Goal: Information Seeking & Learning: Learn about a topic

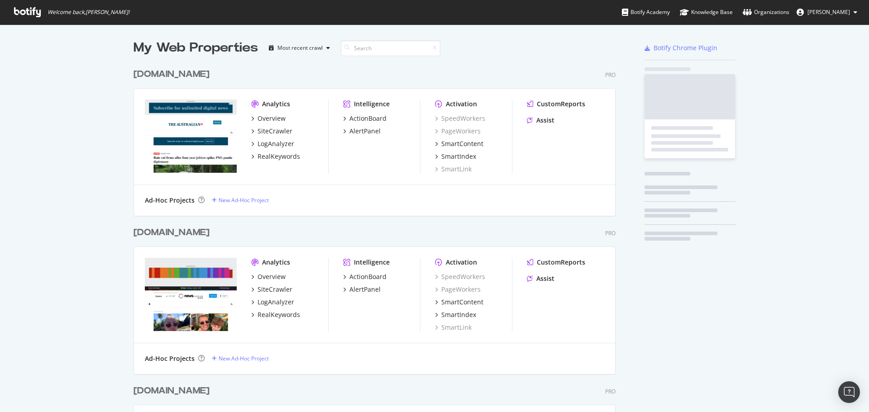
scroll to position [2201, 483]
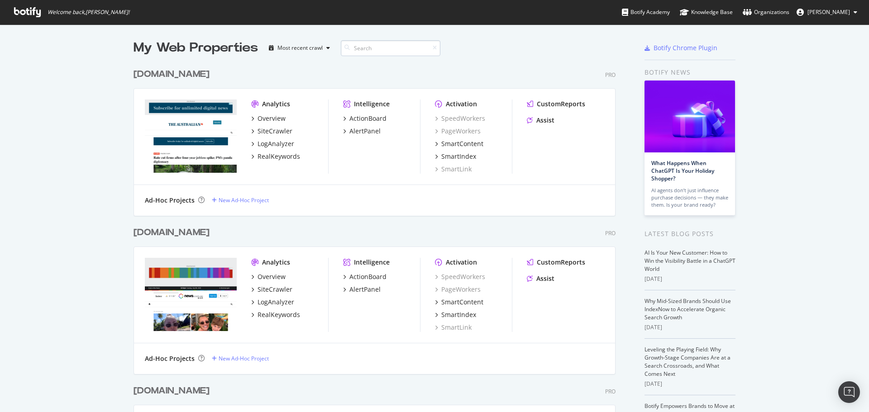
click at [361, 45] on input at bounding box center [391, 48] width 100 height 16
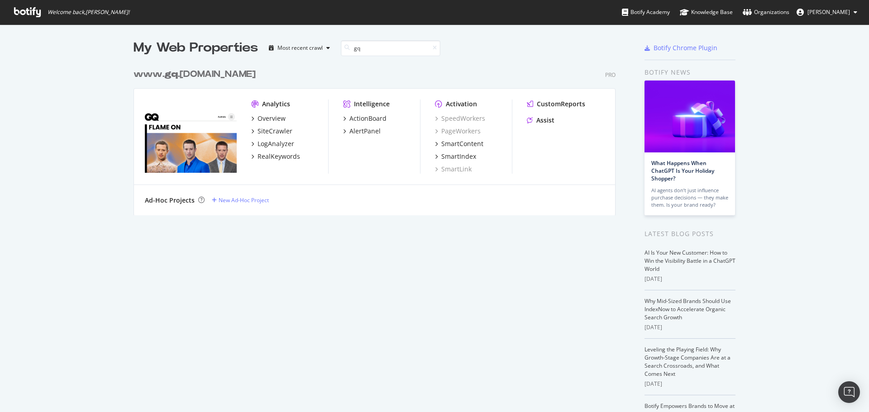
scroll to position [152, 483]
type input "gq"
click at [265, 116] on div "Overview" at bounding box center [272, 118] width 28 height 9
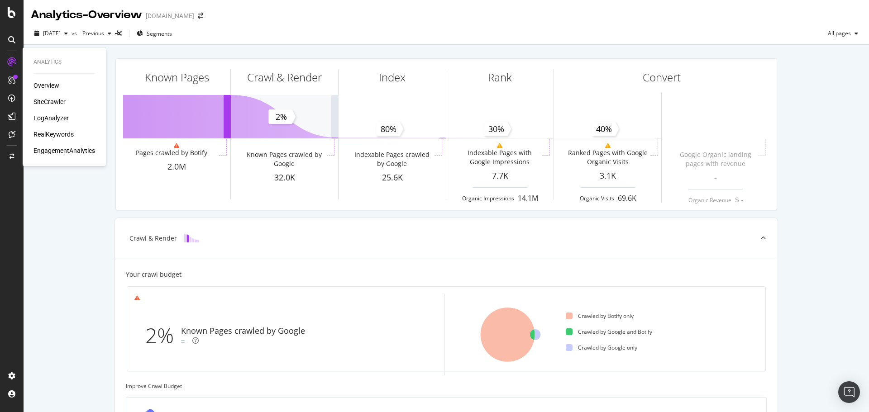
click at [57, 100] on div "SiteCrawler" at bounding box center [49, 101] width 32 height 9
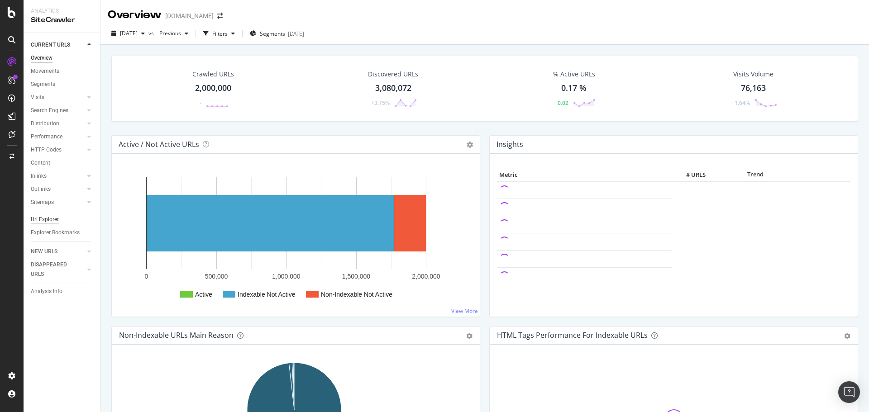
click at [43, 218] on div "Url Explorer" at bounding box center [45, 220] width 28 height 10
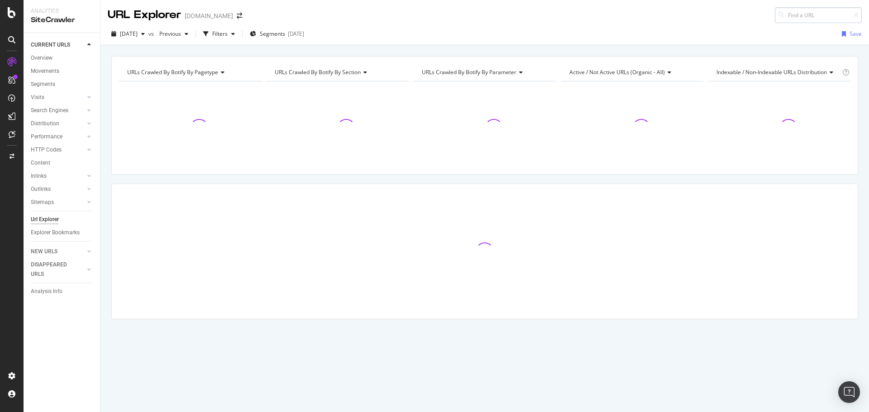
click at [808, 14] on input at bounding box center [818, 15] width 87 height 16
type input "https://www.gq.com.au/success/self-improvement/the-best-podcasts-were-listening…"
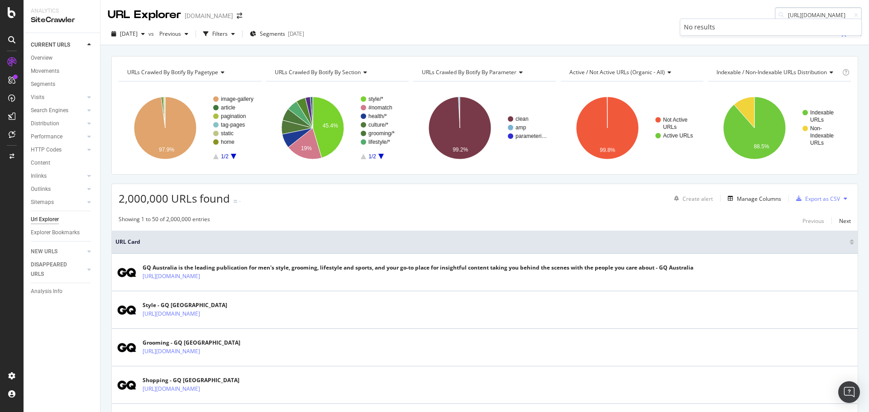
click at [816, 16] on input "https://www.gq.com.au/success/self-improvement/the-best-podcasts-were-listening…" at bounding box center [818, 15] width 87 height 16
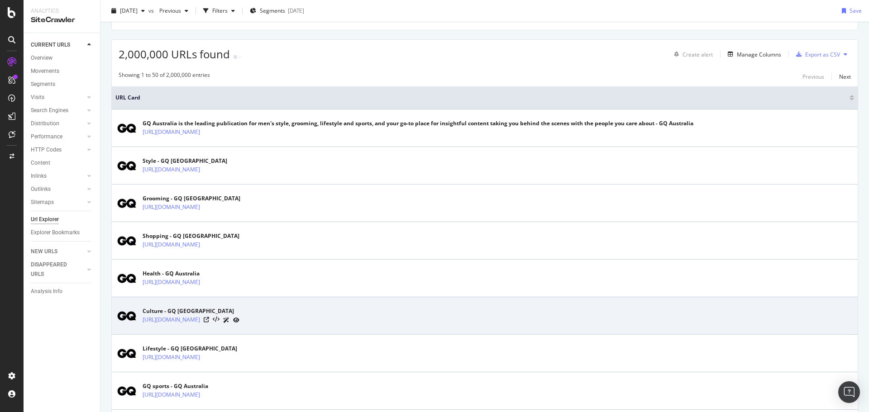
scroll to position [0, 0]
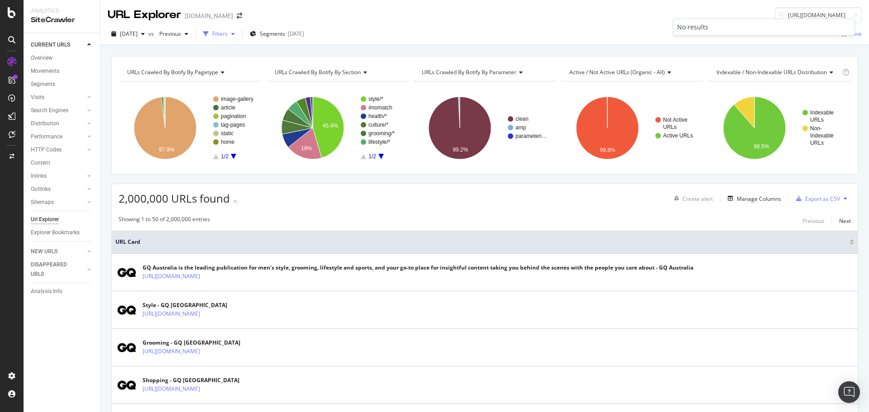
click at [233, 40] on div "Filters" at bounding box center [219, 34] width 39 height 14
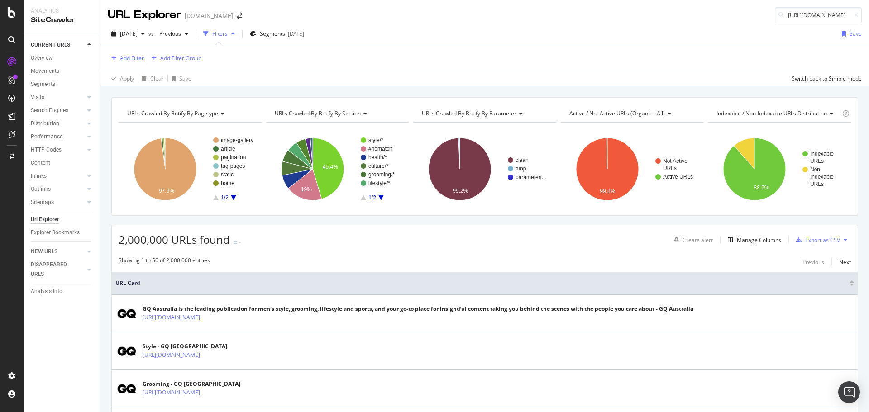
click at [134, 60] on div "Add Filter" at bounding box center [132, 58] width 24 height 8
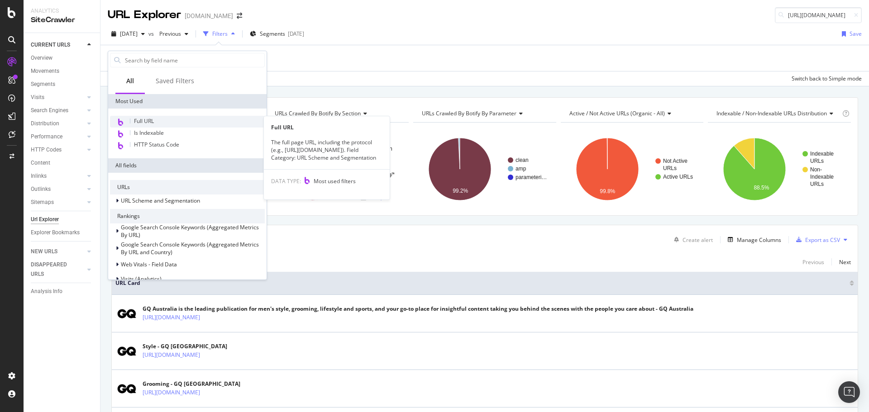
click at [163, 123] on div "Full URL" at bounding box center [187, 122] width 155 height 12
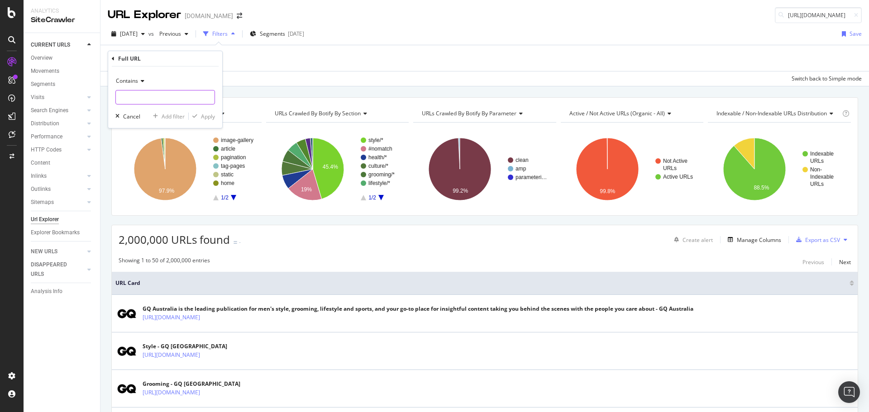
click at [149, 98] on input "text" at bounding box center [165, 97] width 99 height 14
paste input "https://www.gq.com.au/success/self-improvement/the-best-podcasts-were-listening…"
type input "https://www.gq.com.au/success/self-improvement/the-best-podcasts-were-listening…"
click at [205, 114] on div "Apply" at bounding box center [208, 117] width 14 height 8
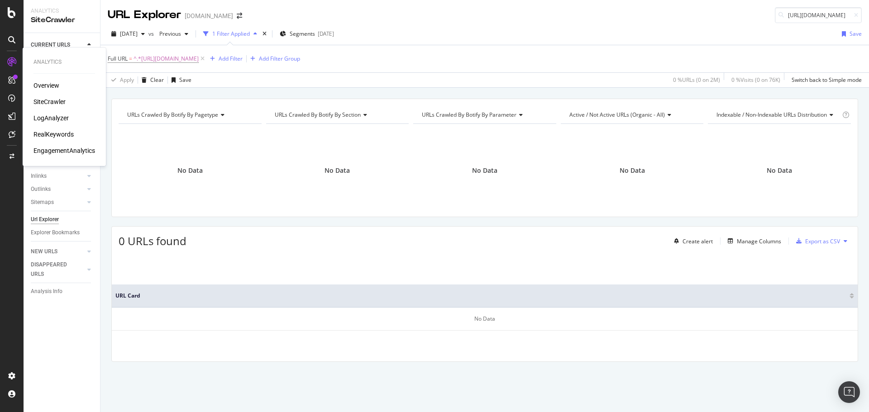
click at [45, 121] on div "LogAnalyzer" at bounding box center [50, 118] width 35 height 9
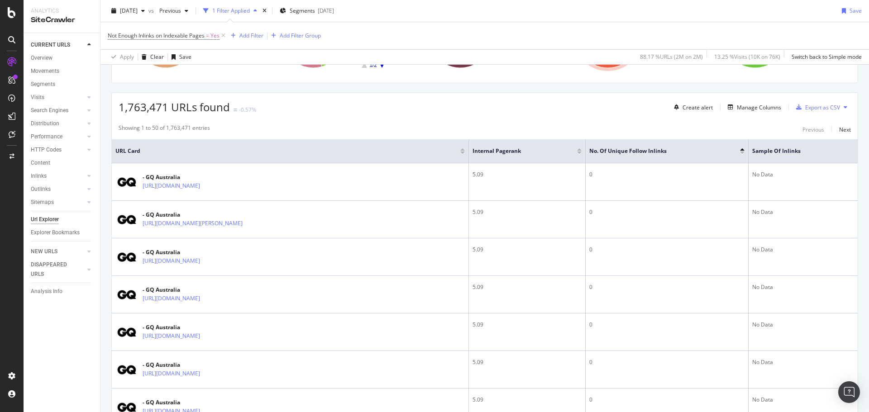
scroll to position [136, 0]
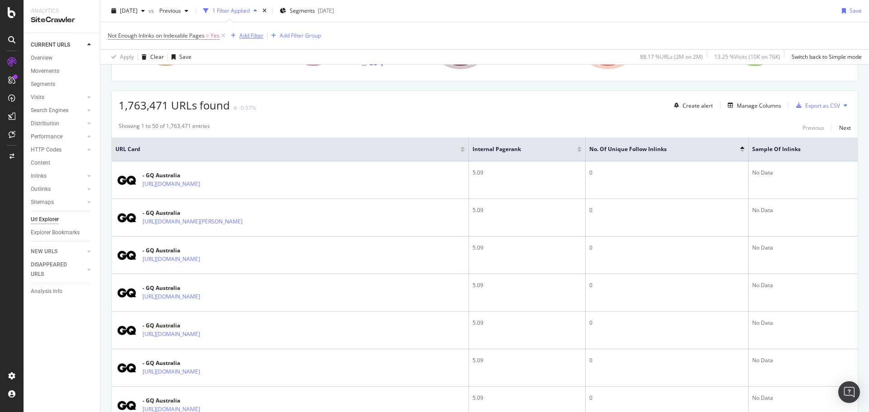
click at [248, 34] on div "Add Filter" at bounding box center [251, 36] width 24 height 8
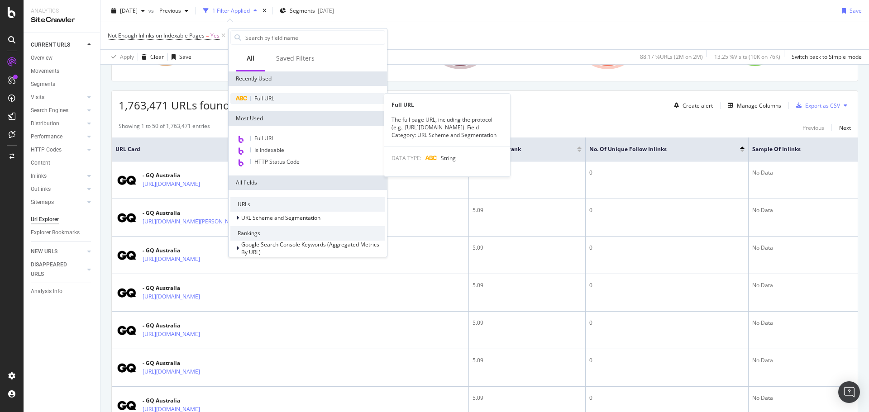
click at [276, 97] on div "Full URL" at bounding box center [307, 98] width 155 height 11
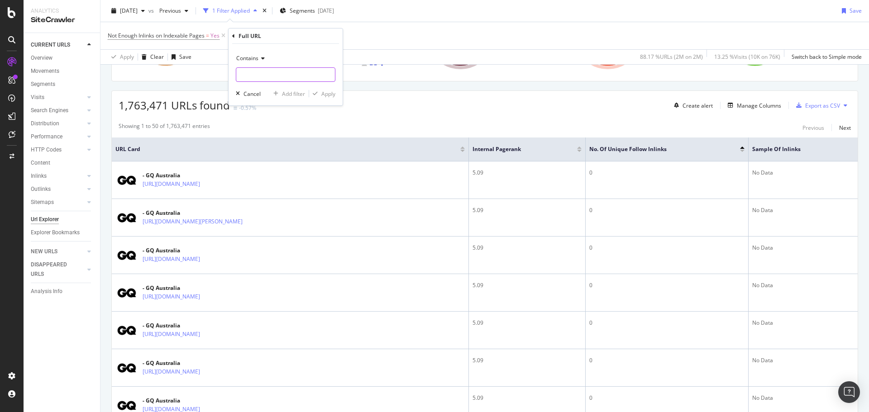
click at [261, 73] on input "text" at bounding box center [285, 74] width 99 height 14
type input "image-gallery"
click at [406, 72] on rect "A chart." at bounding box center [337, 34] width 143 height 79
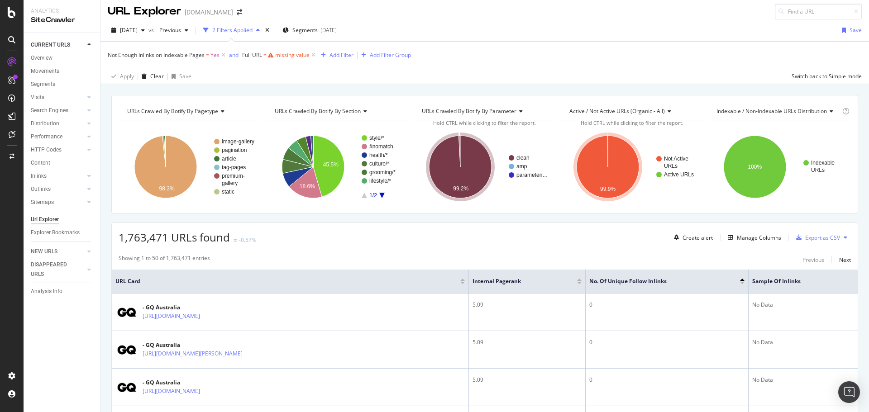
scroll to position [0, 0]
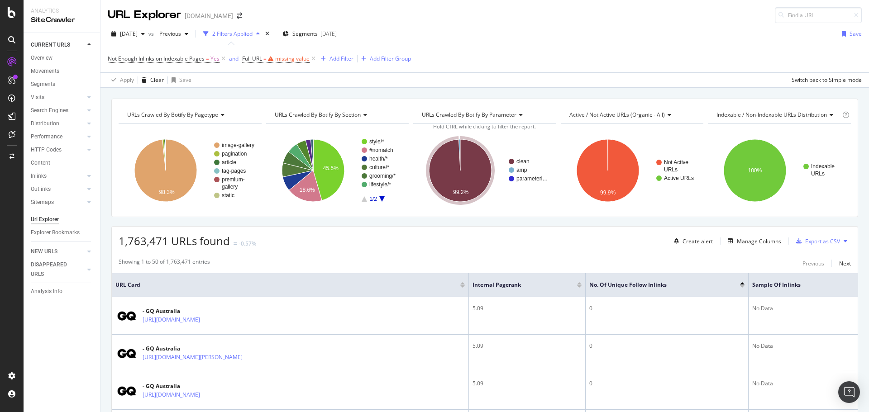
click at [740, 287] on div at bounding box center [742, 287] width 5 height 2
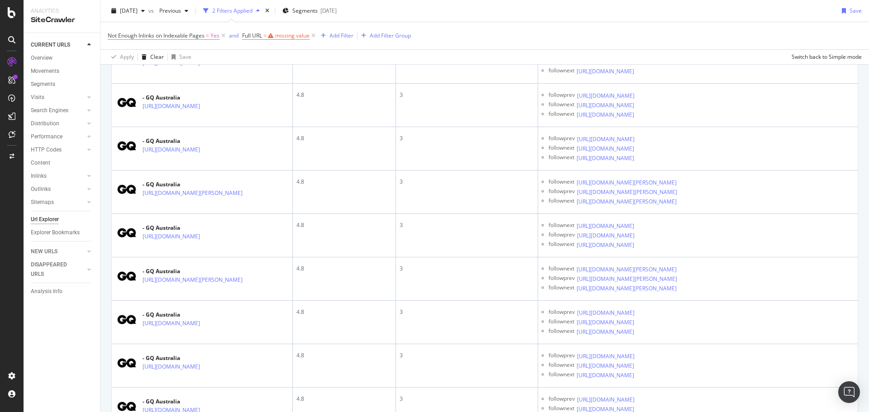
scroll to position [1177, 0]
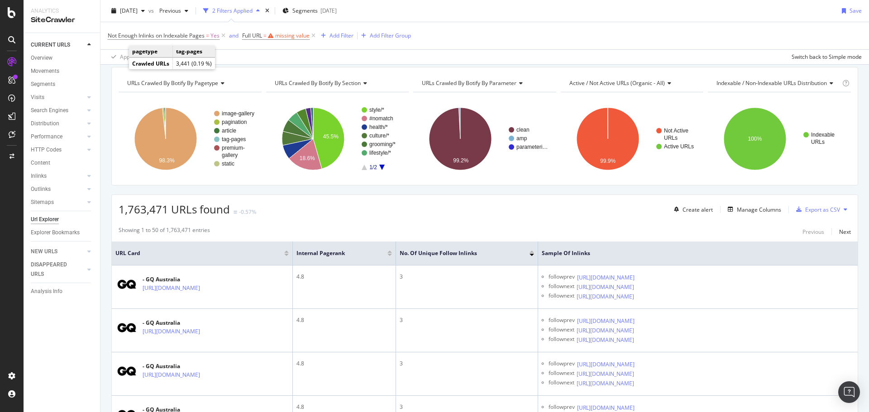
scroll to position [0, 0]
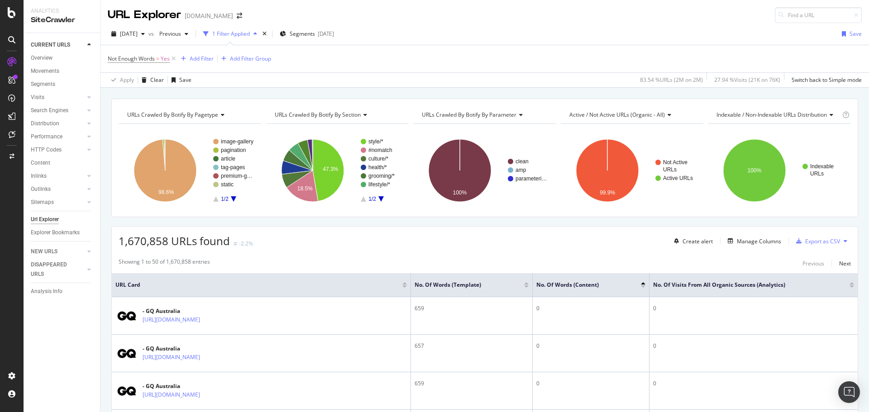
click at [850, 286] on div at bounding box center [852, 287] width 5 height 2
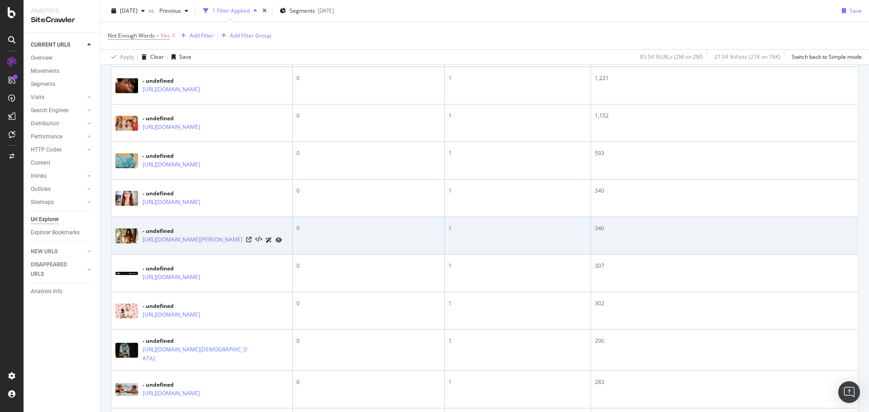
scroll to position [272, 0]
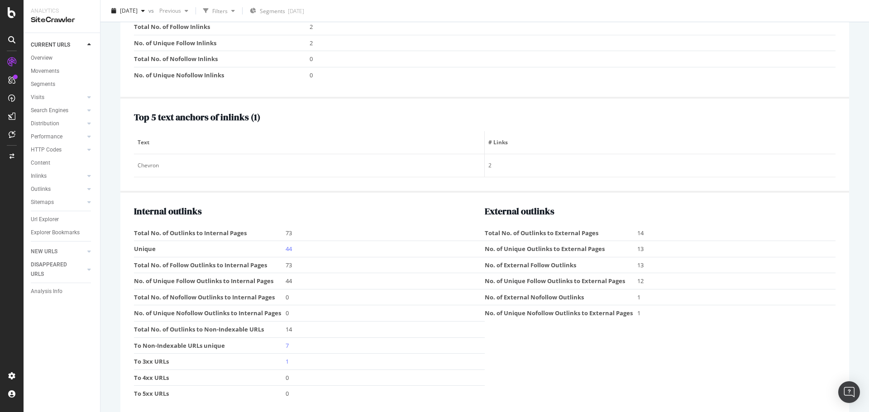
scroll to position [1218, 0]
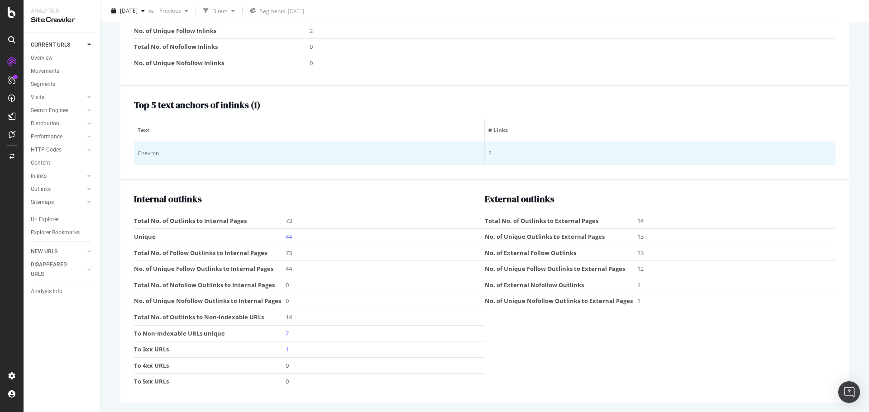
click at [488, 153] on div "2" at bounding box center [660, 153] width 344 height 8
click at [150, 152] on div "Chevron" at bounding box center [309, 153] width 343 height 8
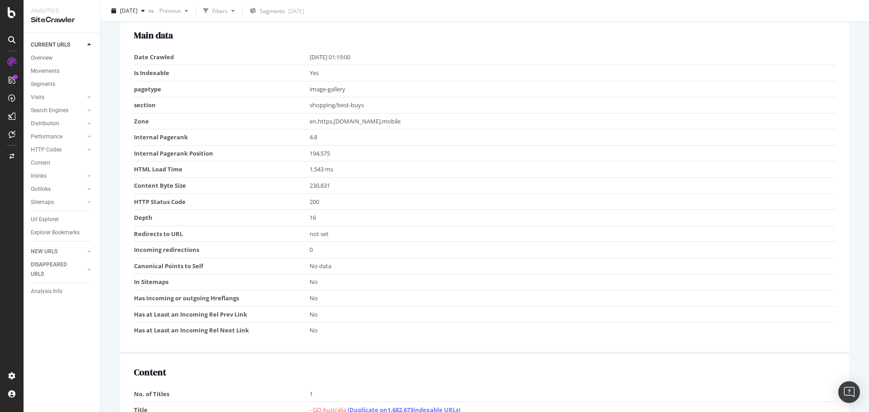
scroll to position [132, 0]
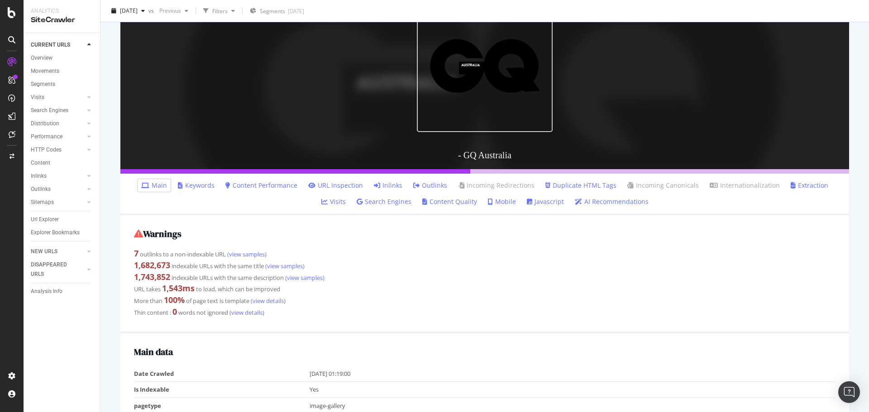
click at [375, 188] on link "Inlinks" at bounding box center [388, 185] width 29 height 9
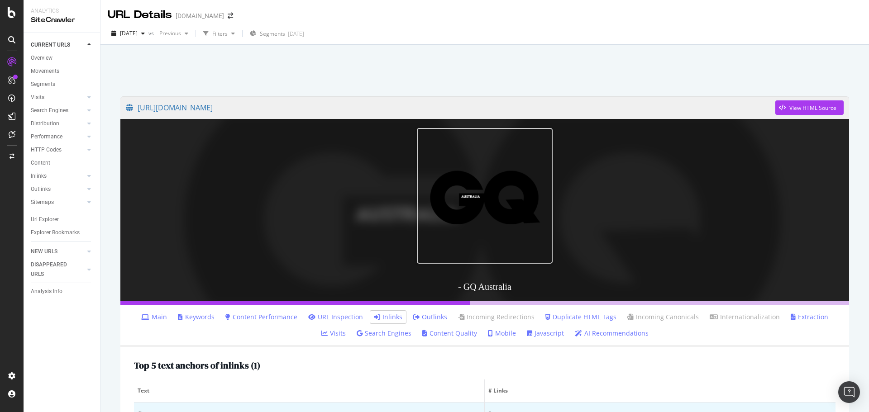
scroll to position [173, 0]
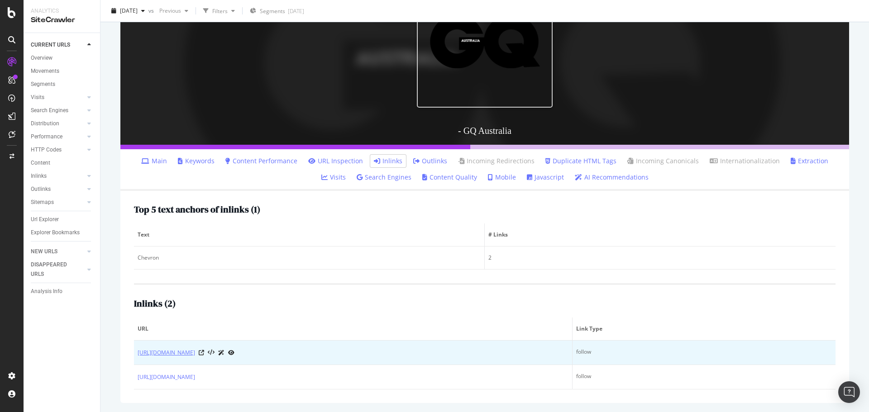
click at [195, 349] on link "https://www.gq.com.au/shopping/best-buys/mens-beanies/image-gallery/shopping/li…" at bounding box center [166, 353] width 57 height 9
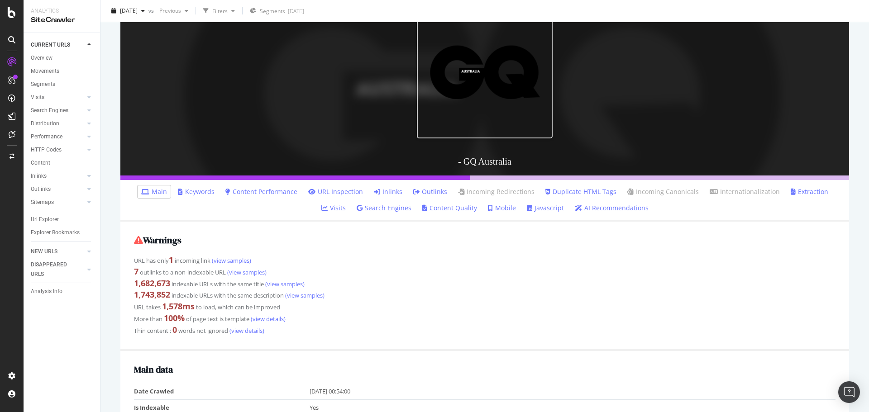
scroll to position [136, 0]
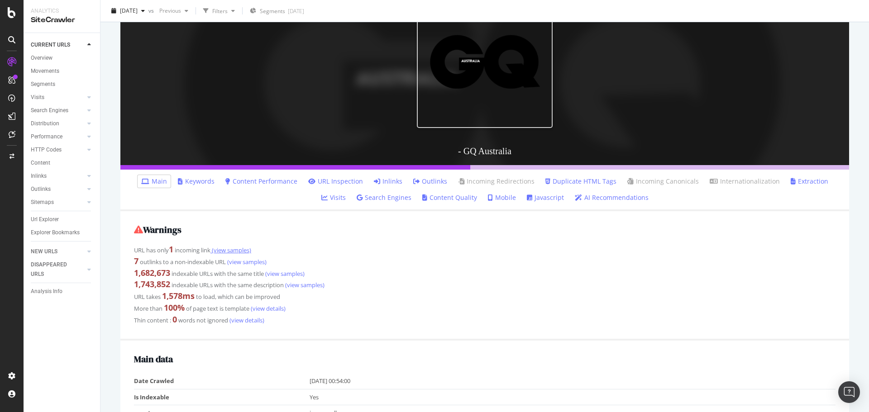
click at [237, 249] on link "(view samples)" at bounding box center [230, 250] width 41 height 8
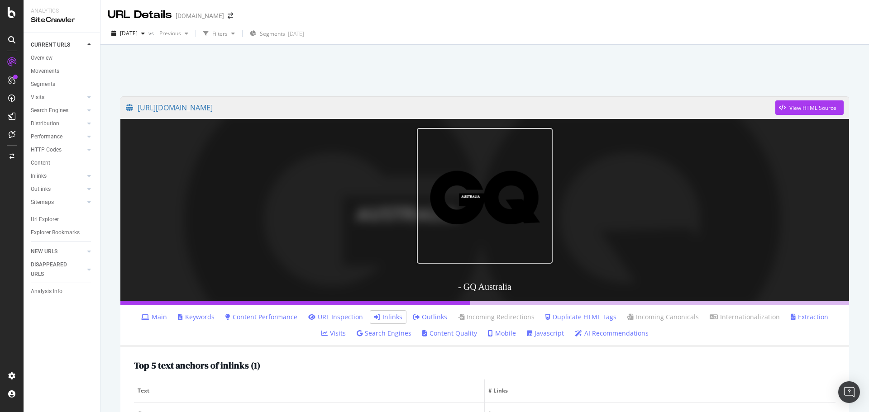
scroll to position [140, 0]
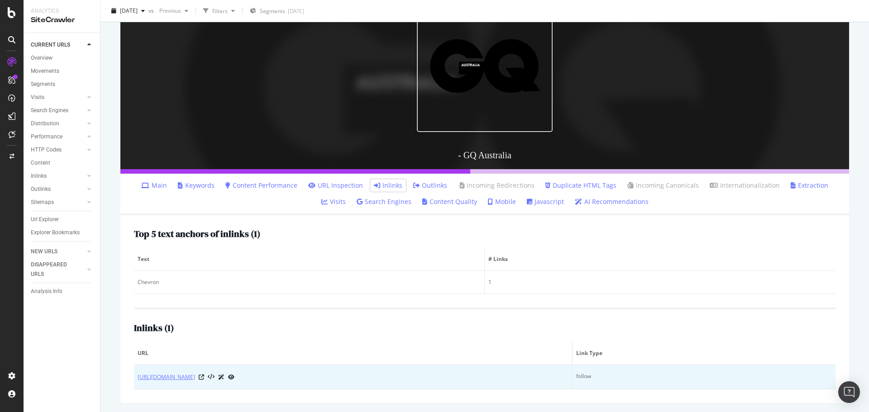
click at [195, 373] on link "[URL][DOMAIN_NAME]" at bounding box center [166, 377] width 57 height 9
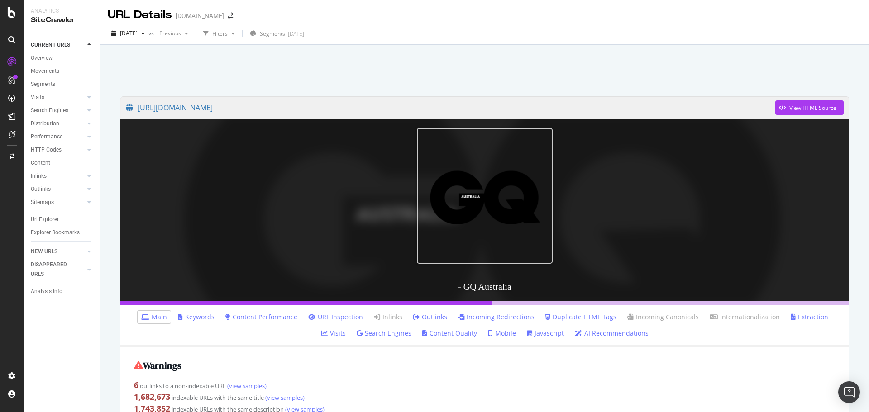
click at [346, 329] on link "Visits" at bounding box center [333, 333] width 24 height 9
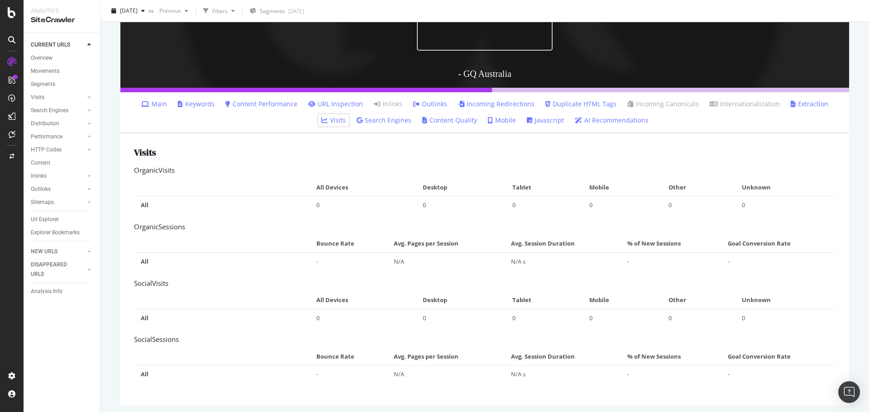
scroll to position [216, 0]
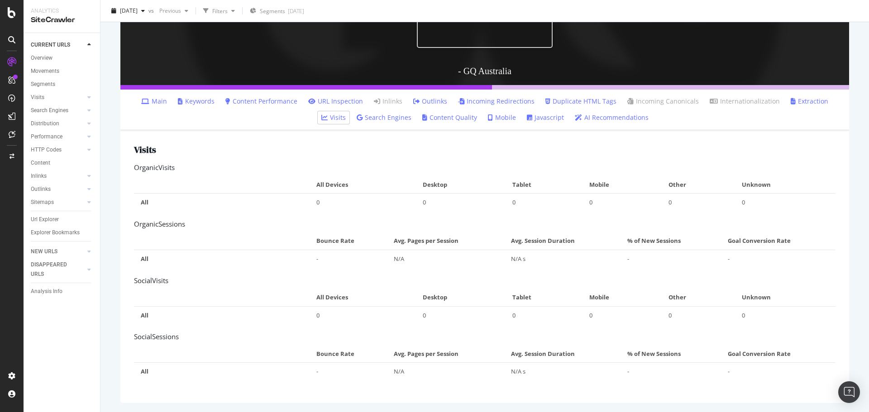
click at [379, 115] on link "Search Engines" at bounding box center [384, 117] width 55 height 9
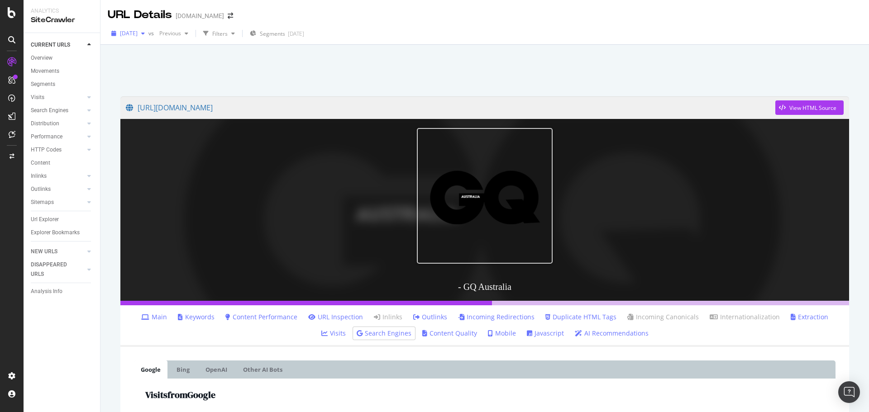
click at [148, 34] on div "button" at bounding box center [143, 33] width 11 height 5
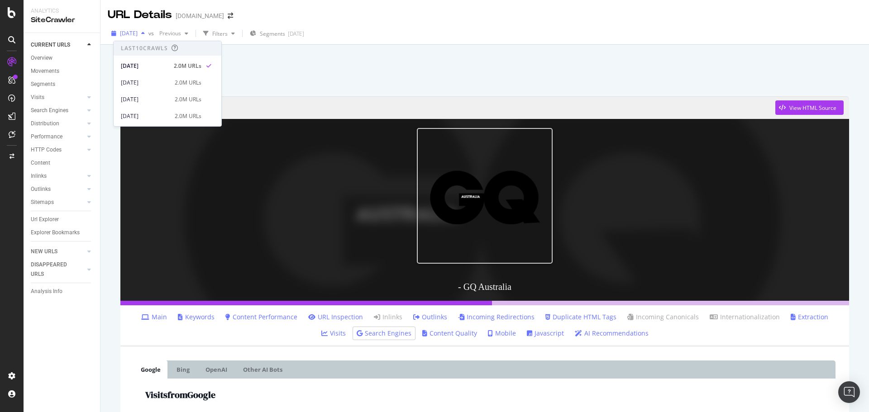
click at [148, 34] on div "button" at bounding box center [143, 33] width 11 height 5
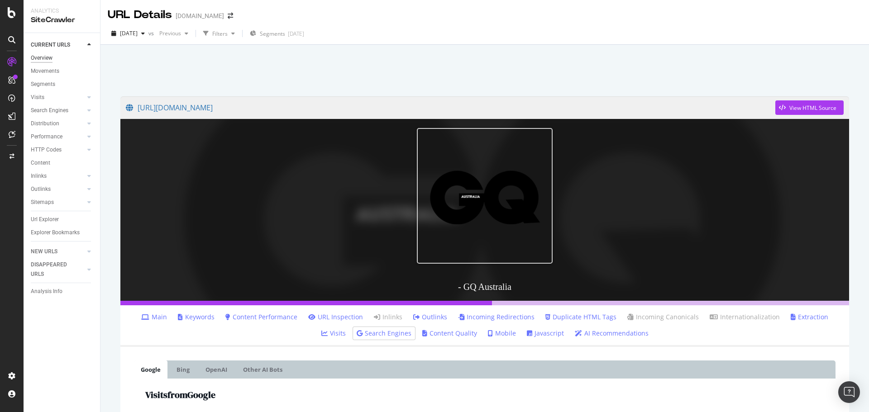
click at [48, 55] on div "Overview" at bounding box center [42, 58] width 22 height 10
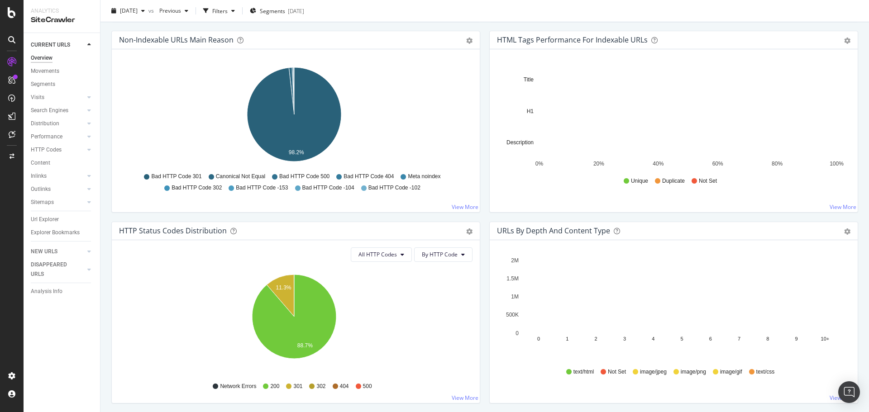
scroll to position [407, 0]
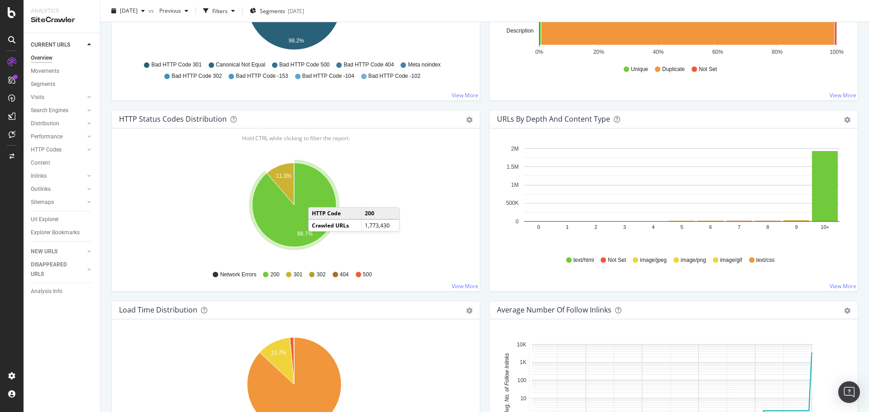
click at [317, 198] on icon "A chart." at bounding box center [294, 205] width 84 height 84
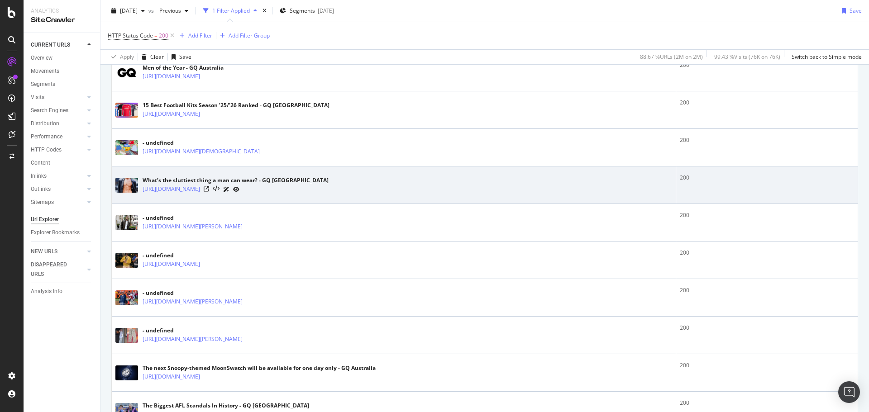
scroll to position [543, 0]
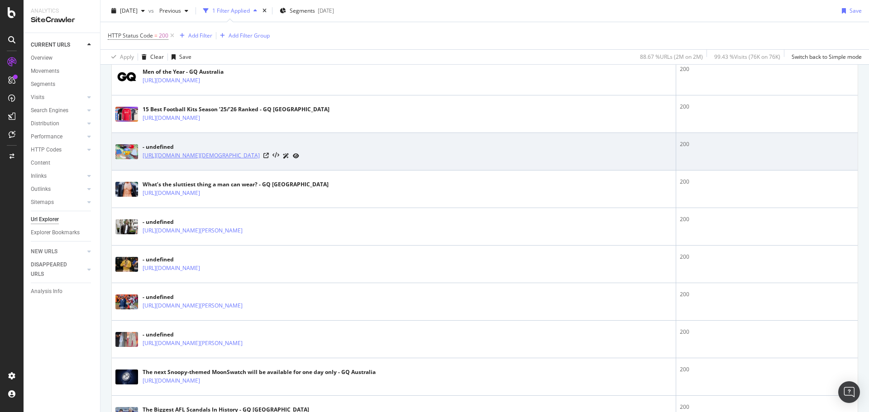
click at [260, 157] on link "[URL][DOMAIN_NAME][DEMOGRAPHIC_DATA]" at bounding box center [201, 155] width 117 height 9
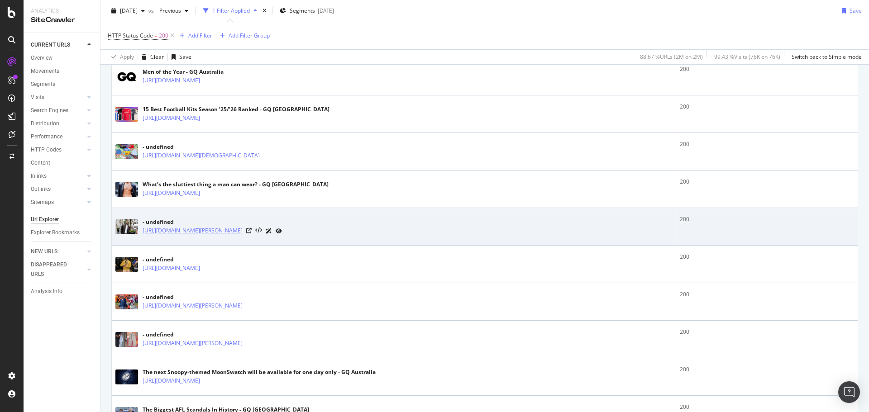
click at [243, 232] on link "https://www.gq.com.au/style/celebrity/david-corenswets-hero-doesnt-wear-a-cape-…" at bounding box center [193, 230] width 100 height 9
click at [252, 230] on icon at bounding box center [248, 230] width 5 height 5
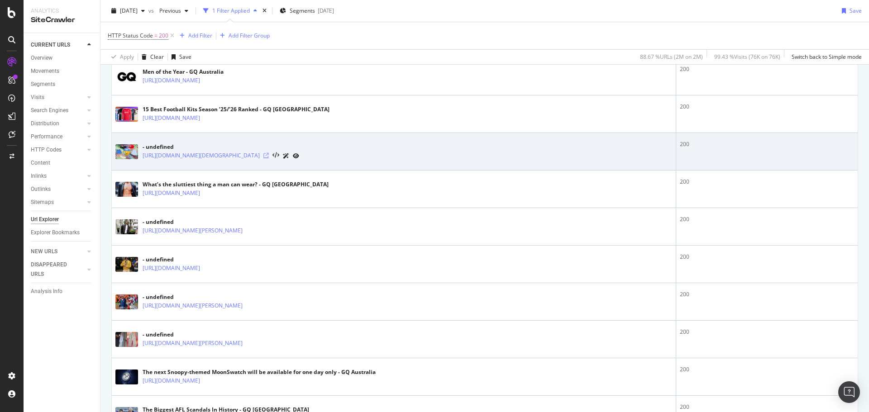
click at [269, 154] on icon at bounding box center [265, 155] width 5 height 5
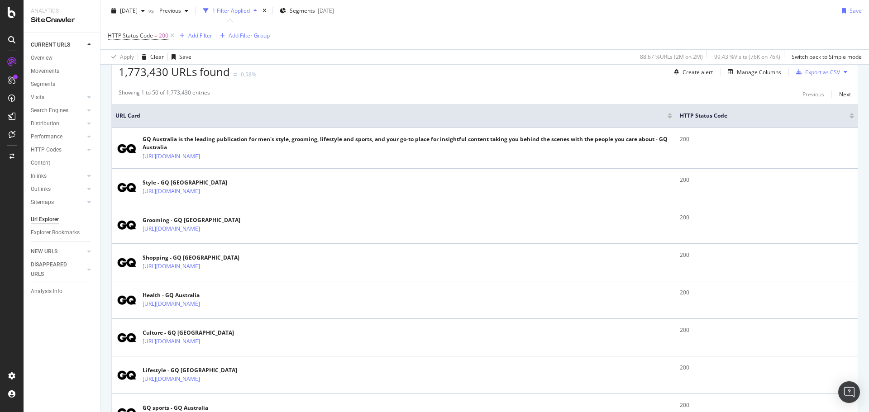
scroll to position [0, 0]
